Goal: Information Seeking & Learning: Learn about a topic

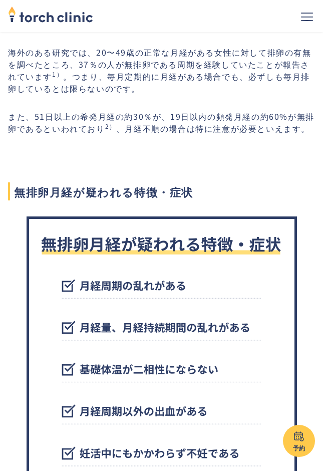
scroll to position [1051, 0]
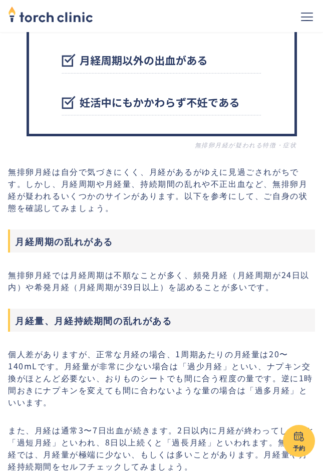
click at [168, 204] on p "無排卵月経は自分で気づきにくく、月経があるがゆえに見過ごされがちです。しかし、月経周期や月経量、持続期間の乱れや不正出血など、無排卵月経が疑われるいくつかのサ…" at bounding box center [161, 189] width 307 height 48
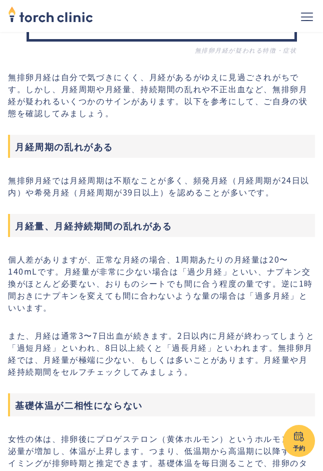
scroll to position [1051, 0]
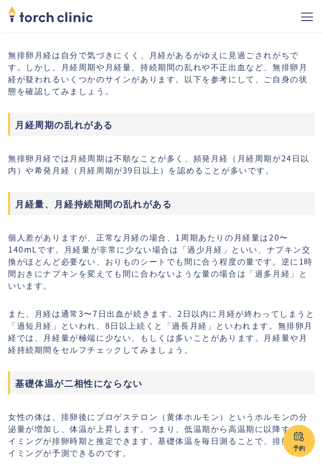
drag, startPoint x: 225, startPoint y: 179, endPoint x: 232, endPoint y: 175, distance: 8.1
click at [232, 175] on p "無排卵月経では月経周期は不順なことが多く、頻発月経（月経周期が24日以内）や希発月経（月経周期が39日以上）を認めることが多いです。" at bounding box center [161, 164] width 307 height 24
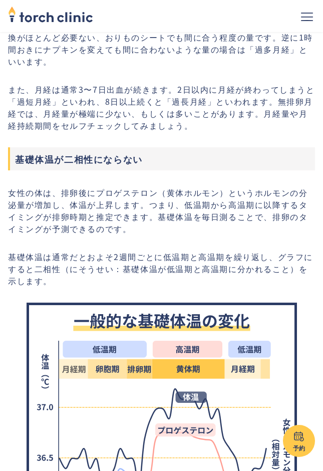
scroll to position [1285, 0]
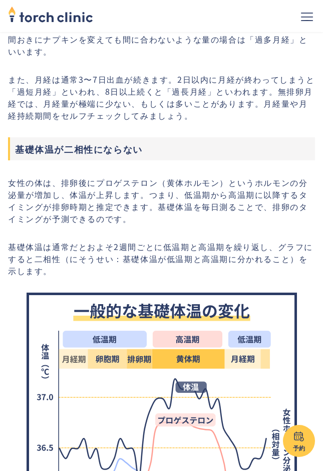
click at [203, 106] on p "また、月経は通常3〜7日出血が続きます。2日以内に月経が終わってしまうと「過短月経」といわれ、8日以上続くと「過長月経」といわれます。無排卵月経では、月経量が…" at bounding box center [161, 97] width 307 height 48
click at [206, 105] on p "また、月経は通常3〜7日出血が続きます。2日以内に月経が終わってしまうと「過短月経」といわれ、8日以上続くと「過長月経」といわれます。無排卵月経では、月経量が…" at bounding box center [161, 97] width 307 height 48
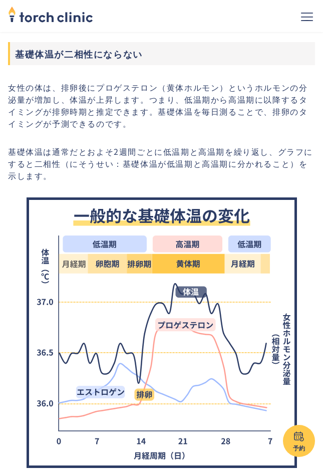
scroll to position [1402, 0]
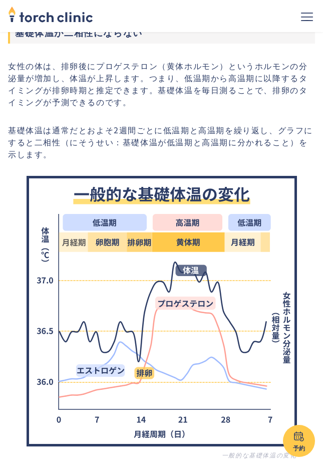
click at [181, 105] on p "女性の体は、排卵後にプロゲステロン（黄体ホルモン）というホルモンの分泌量が増加し、体温が上昇します。つまり、低温期から高温期に以降するタイミングが排卵時期と推…" at bounding box center [161, 84] width 307 height 48
click at [179, 107] on p "女性の体は、排卵後にプロゲステロン（黄体ホルモン）というホルモンの分泌量が増加し、体温が上昇します。つまり、低温期から高温期に以降するタイミングが排卵時期と推…" at bounding box center [161, 84] width 307 height 48
click at [202, 88] on p "女性の体は、排卵後にプロゲステロン（黄体ホルモン）というホルモンの分泌量が増加し、体温が上昇します。つまり、低温期から高温期に以降するタイミングが排卵時期と推…" at bounding box center [161, 84] width 307 height 48
click at [208, 87] on p "女性の体は、排卵後にプロゲステロン（黄体ホルモン）というホルモンの分泌量が増加し、体温が上昇します。つまり、低温期から高温期に以降するタイミングが排卵時期と推…" at bounding box center [161, 84] width 307 height 48
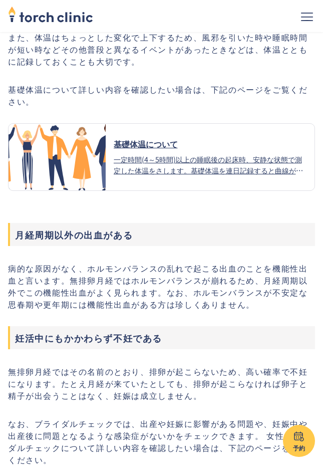
scroll to position [2103, 0]
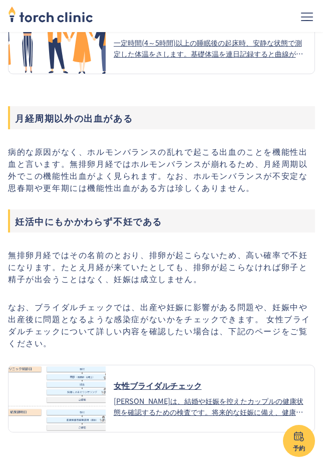
click at [199, 230] on h3 "妊活中にもかかわらず不妊である" at bounding box center [161, 220] width 307 height 23
click at [202, 229] on h3 "妊活中にもかかわらず不妊である" at bounding box center [161, 220] width 307 height 23
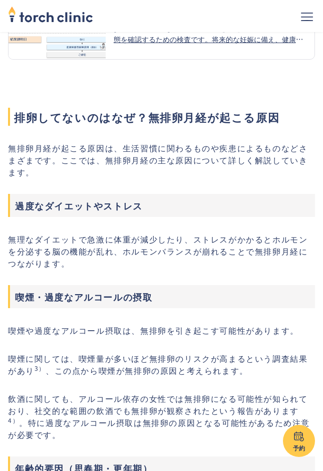
scroll to position [2453, 0]
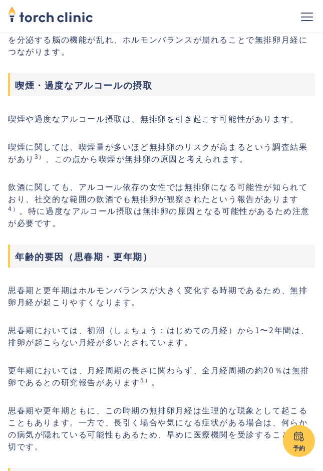
drag, startPoint x: 155, startPoint y: 176, endPoint x: 153, endPoint y: 270, distance: 94.6
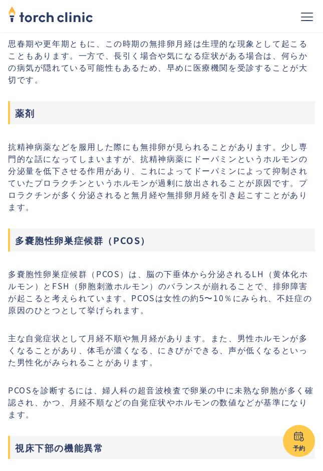
scroll to position [3154, 0]
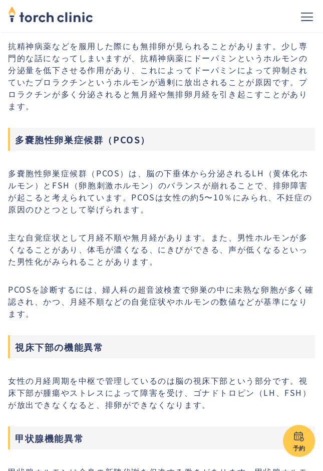
click at [122, 63] on p "抗精神病薬などを服用した際にも無排卵が見られることがあります。少し専門的な話になってしまいますが、抗精神病薬にドーパミンというホルモンの分泌量を低下させる作用…" at bounding box center [161, 76] width 307 height 72
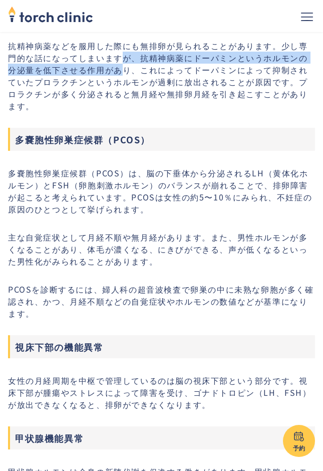
click at [125, 63] on p "抗精神病薬などを服用した際にも無排卵が見られることがあります。少し専門的な話になってしまいますが、抗精神病薬にドーパミンというホルモンの分泌量を低下させる作用…" at bounding box center [161, 76] width 307 height 72
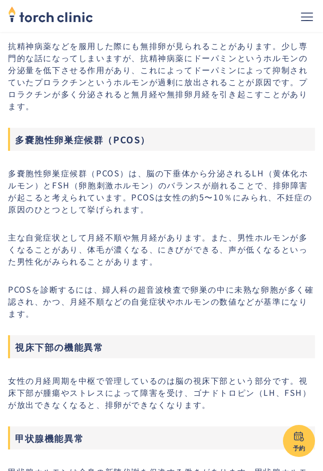
drag, startPoint x: 126, startPoint y: 65, endPoint x: 168, endPoint y: 116, distance: 65.8
click at [127, 65] on p "抗精神病薬などを服用した際にも無排卵が見られることがあります。少し専門的な話になってしまいますが、抗精神病薬にドーパミンというホルモンの分泌量を低下させる作用…" at bounding box center [161, 76] width 307 height 72
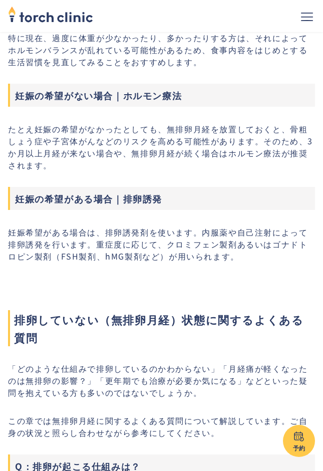
scroll to position [5140, 0]
